Goal: Find specific page/section: Find specific page/section

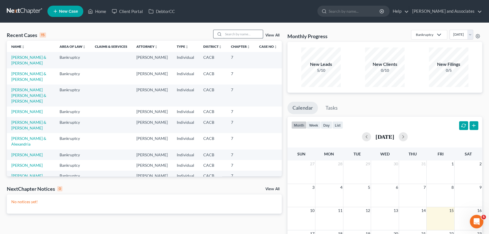
click at [230, 34] on input "search" at bounding box center [243, 34] width 40 height 8
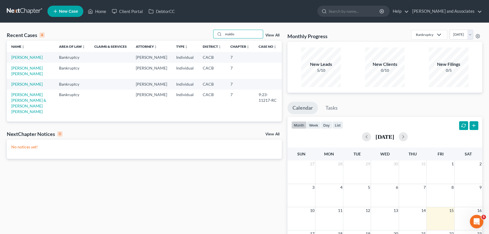
type input "maldo"
click at [31, 76] on td "[PERSON_NAME] [PERSON_NAME]" at bounding box center [31, 71] width 48 height 16
click at [36, 72] on link "[PERSON_NAME] [PERSON_NAME]" at bounding box center [26, 70] width 31 height 10
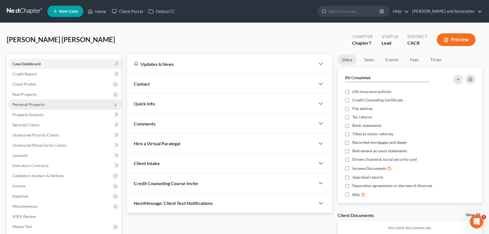
click at [61, 106] on span "Personal Property" at bounding box center [64, 104] width 113 height 10
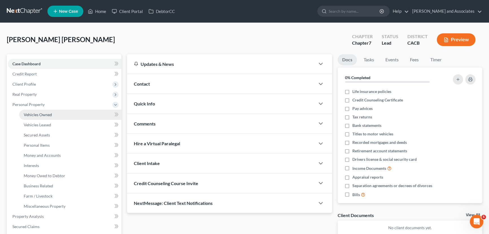
click at [62, 117] on link "Vehicles Owned" at bounding box center [70, 115] width 102 height 10
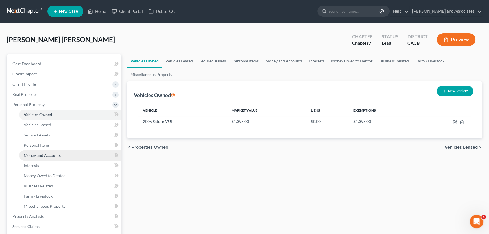
click at [67, 151] on link "Money and Accounts" at bounding box center [70, 155] width 102 height 10
